Goal: Task Accomplishment & Management: Manage account settings

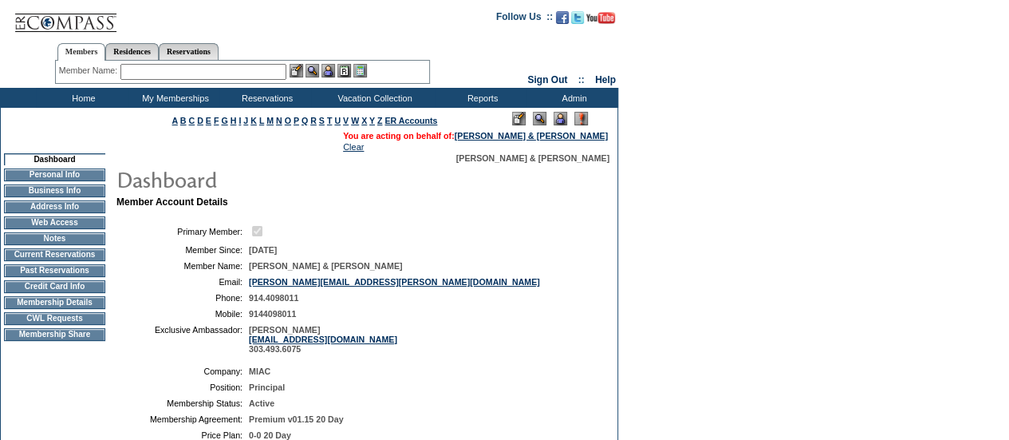
click at [64, 293] on td "Credit Card Info" at bounding box center [54, 286] width 101 height 13
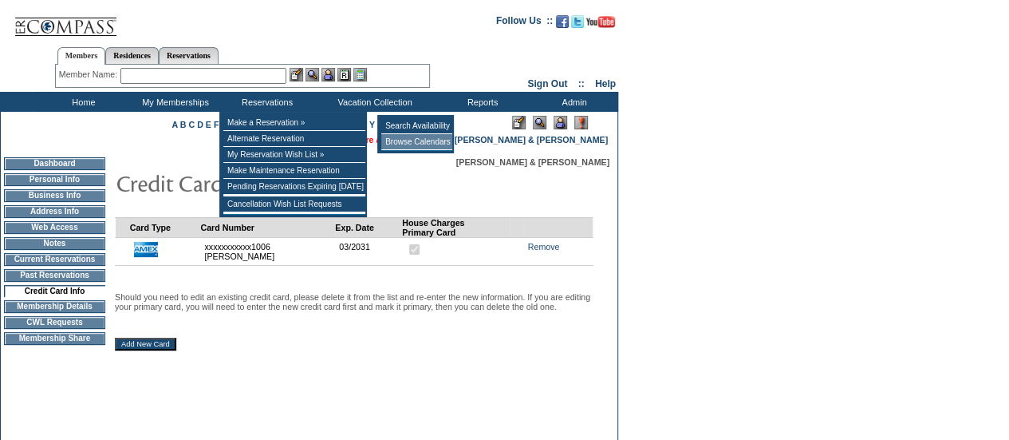
click at [404, 139] on td "Browse Calendars" at bounding box center [416, 142] width 71 height 16
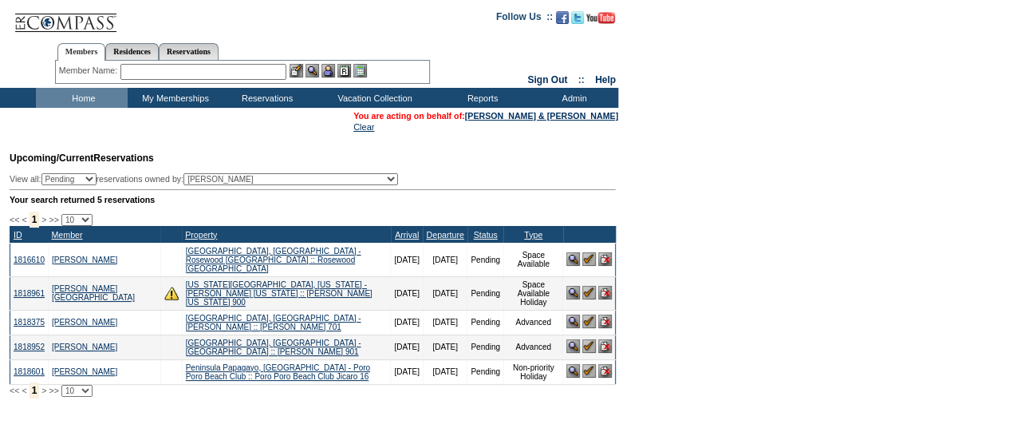
click at [587, 314] on img at bounding box center [590, 321] width 14 height 14
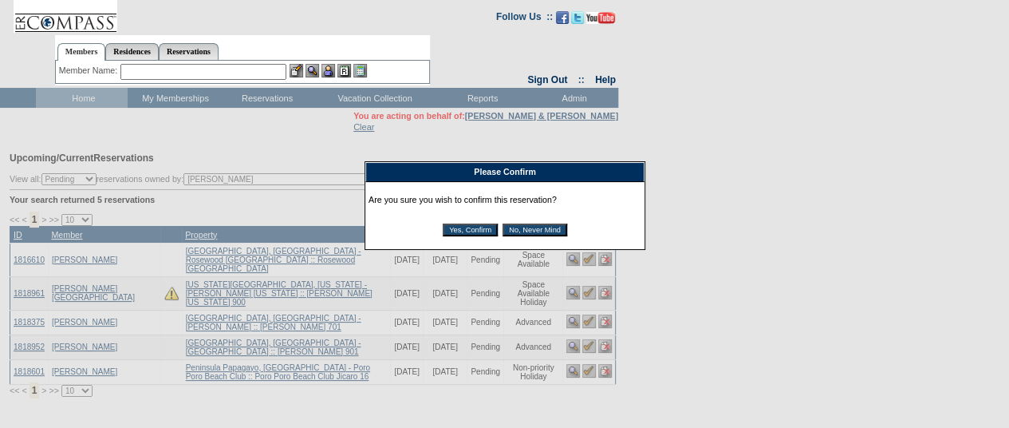
click at [474, 227] on input "Yes, Confirm" at bounding box center [470, 229] width 55 height 13
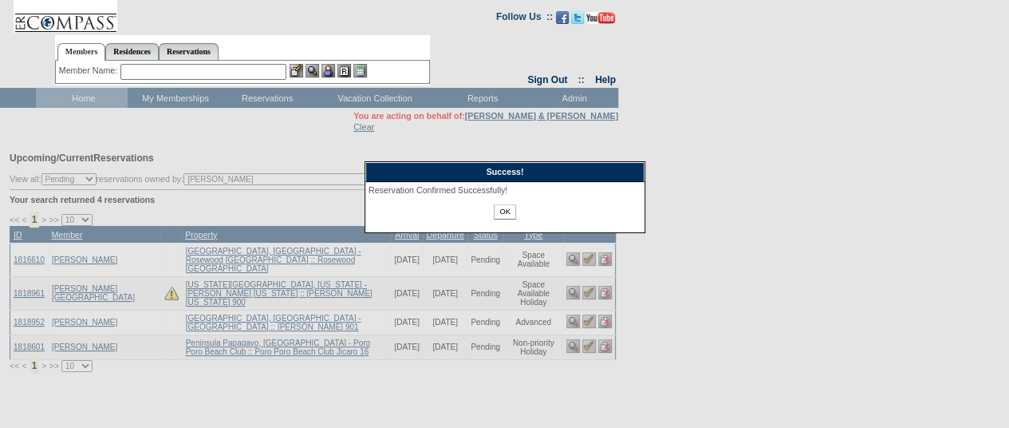
click at [496, 215] on input "OK" at bounding box center [505, 211] width 22 height 15
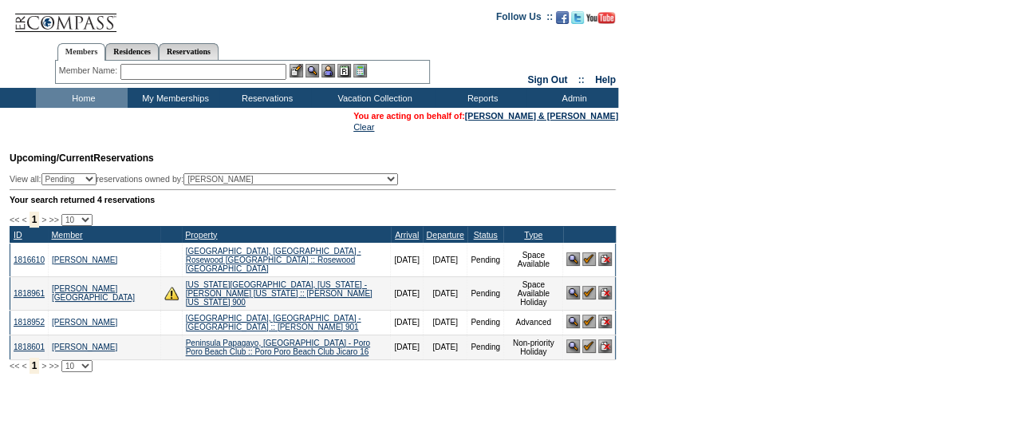
click at [588, 314] on img at bounding box center [590, 321] width 14 height 14
click at [585, 314] on img at bounding box center [590, 321] width 14 height 14
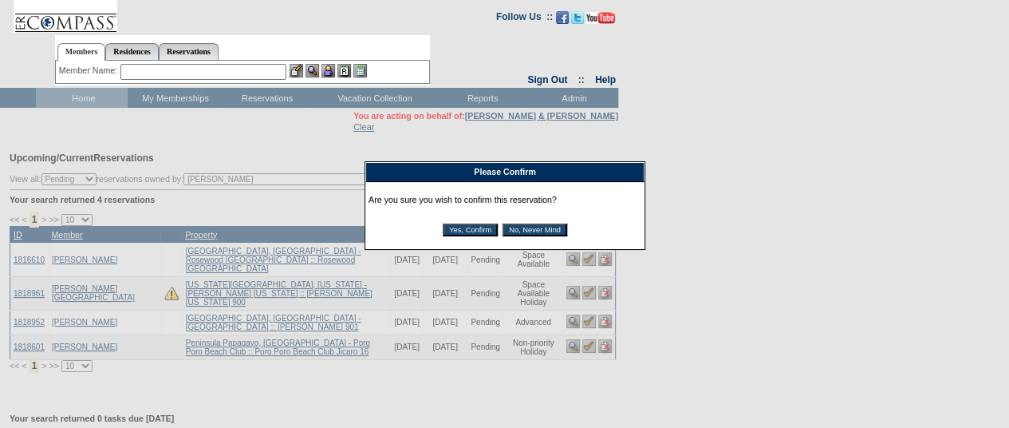
click at [473, 231] on input "Yes, Confirm" at bounding box center [470, 229] width 55 height 13
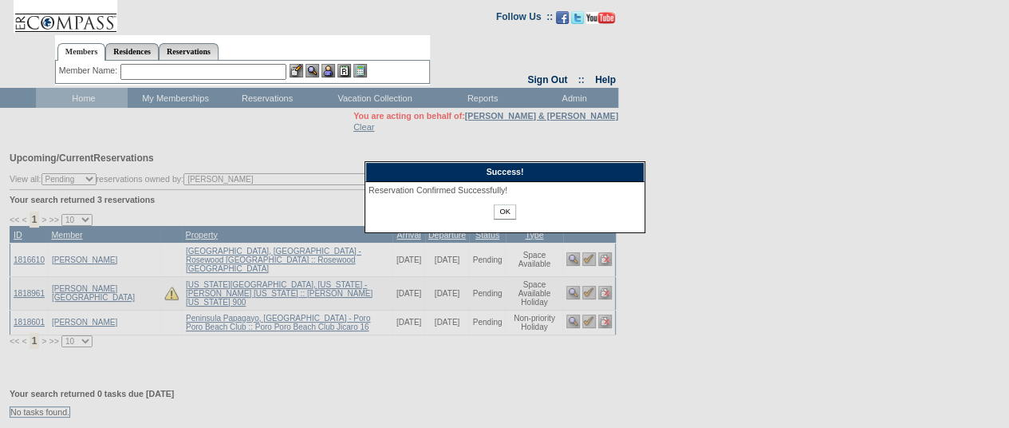
click at [508, 211] on input "OK" at bounding box center [505, 211] width 22 height 15
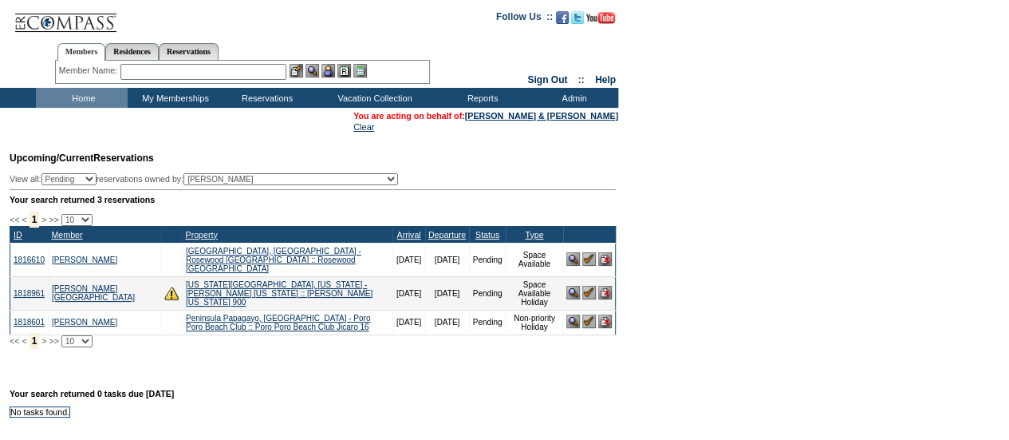
click at [587, 258] on img at bounding box center [590, 259] width 14 height 14
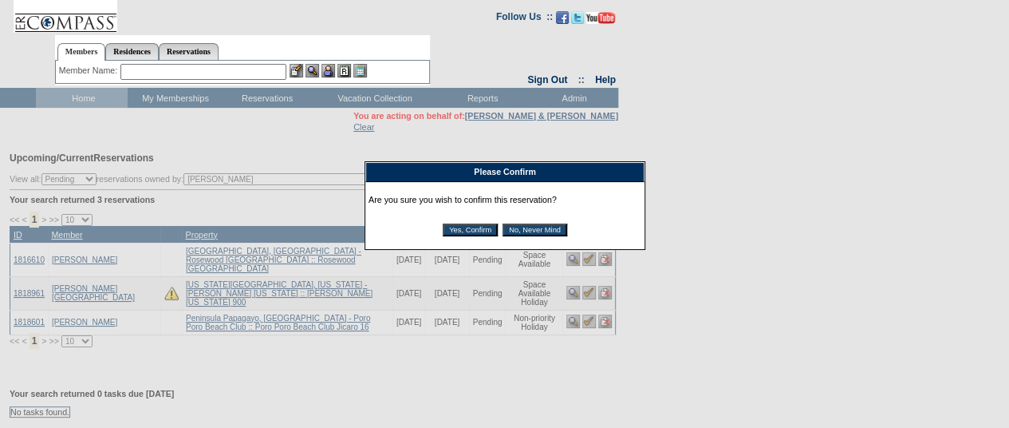
click at [468, 230] on input "Yes, Confirm" at bounding box center [470, 229] width 55 height 13
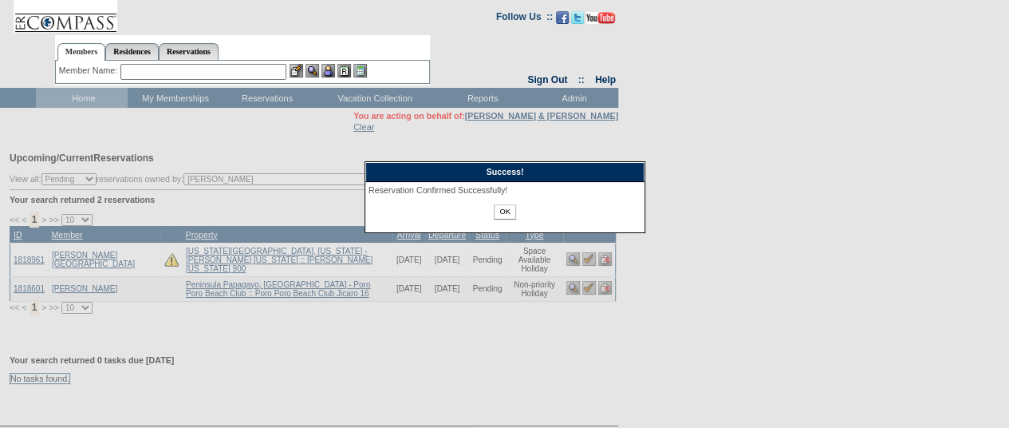
click at [501, 211] on input "OK" at bounding box center [505, 211] width 22 height 15
